Goal: Transaction & Acquisition: Download file/media

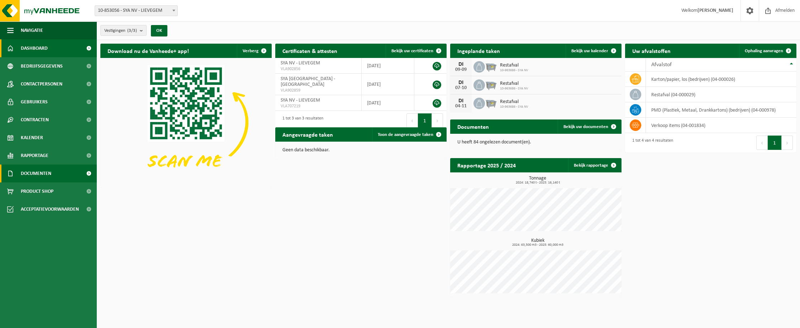
click at [30, 176] on span "Documenten" at bounding box center [36, 174] width 30 height 18
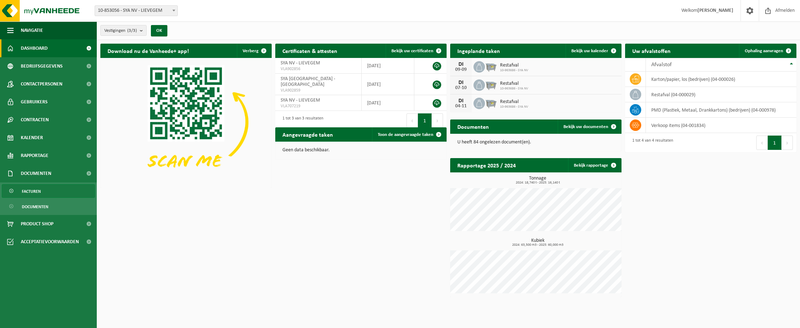
click at [44, 190] on link "Facturen" at bounding box center [48, 191] width 93 height 14
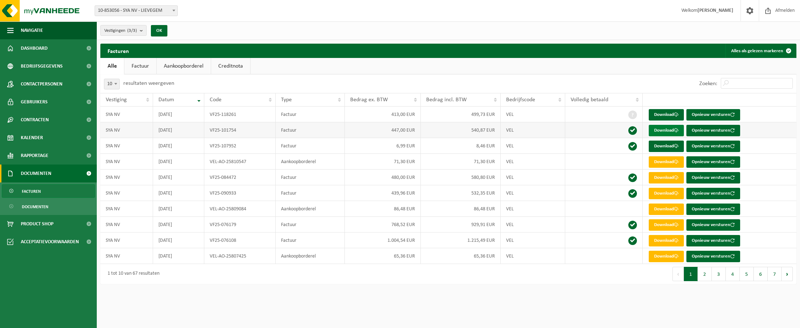
click at [668, 131] on link "Download" at bounding box center [665, 130] width 35 height 11
click at [671, 144] on link "Download" at bounding box center [665, 146] width 35 height 11
